Goal: Find specific page/section: Find specific page/section

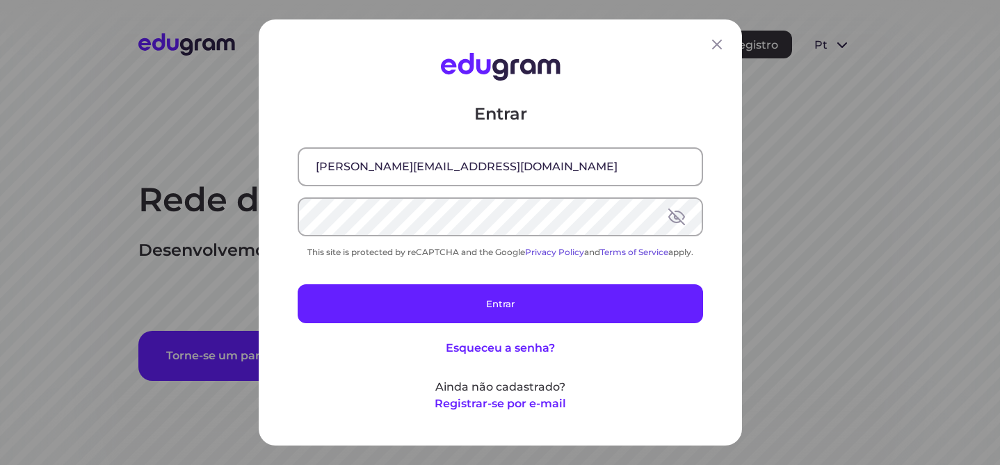
drag, startPoint x: 478, startPoint y: 309, endPoint x: 610, endPoint y: 17, distance: 320.7
click at [478, 309] on button "Entrar" at bounding box center [501, 304] width 406 height 39
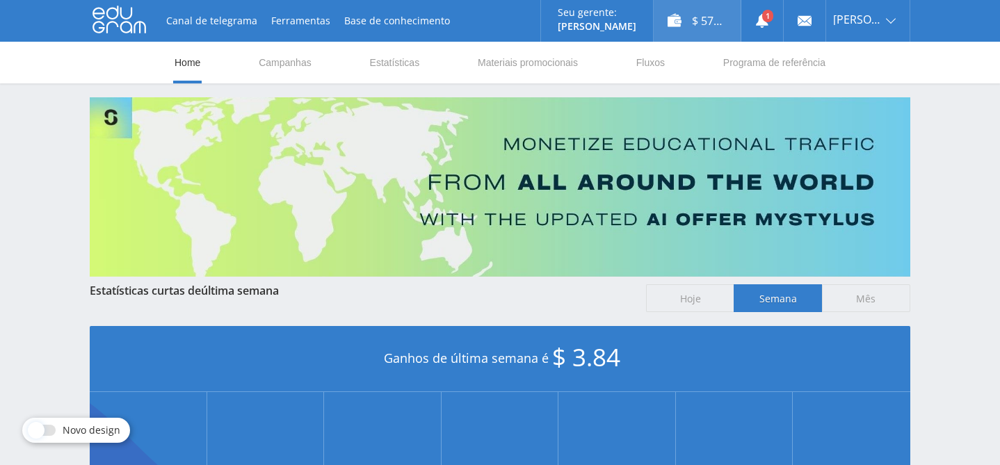
click at [693, 23] on div "$ 57.25" at bounding box center [697, 21] width 87 height 42
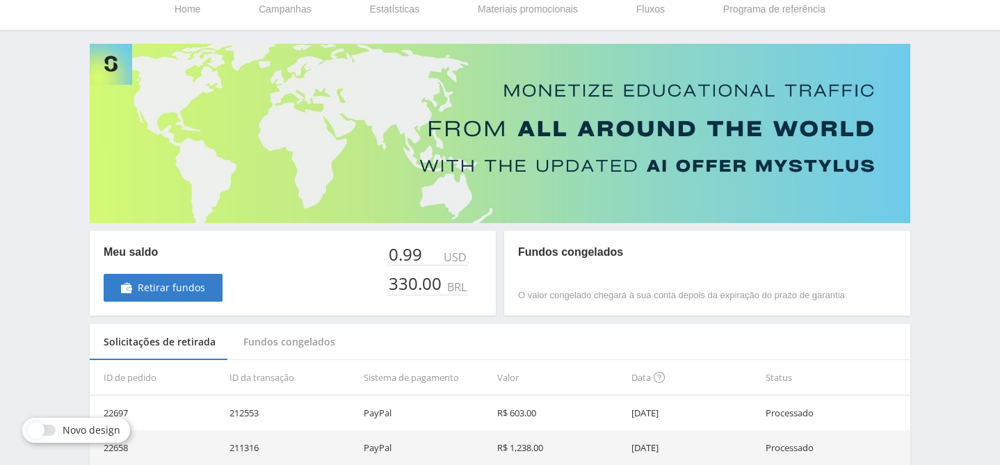
scroll to position [55, 0]
